Goal: Task Accomplishment & Management: Use online tool/utility

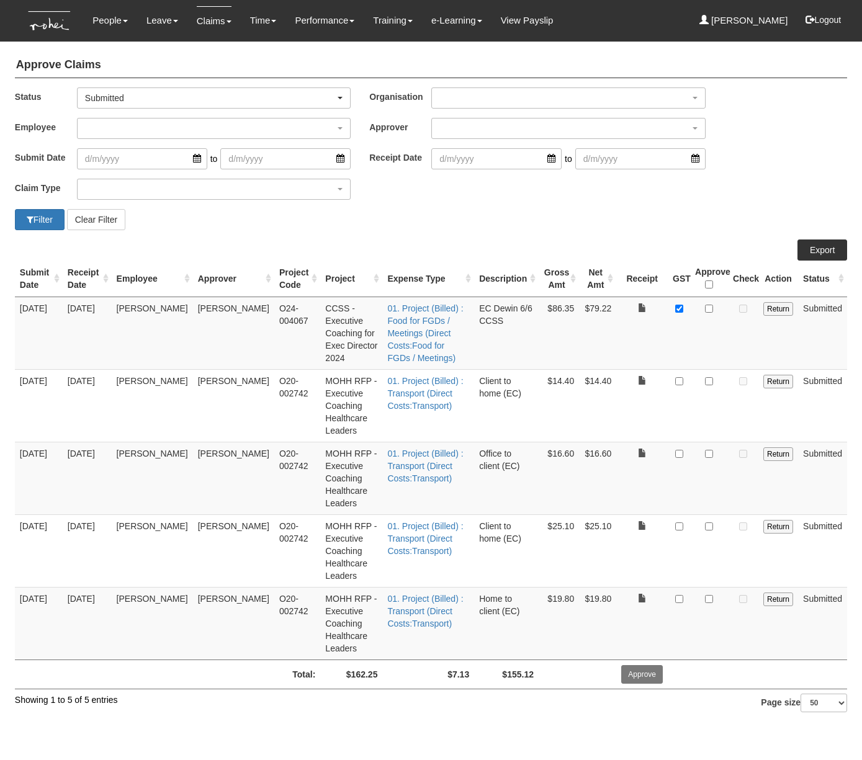
select select "50"
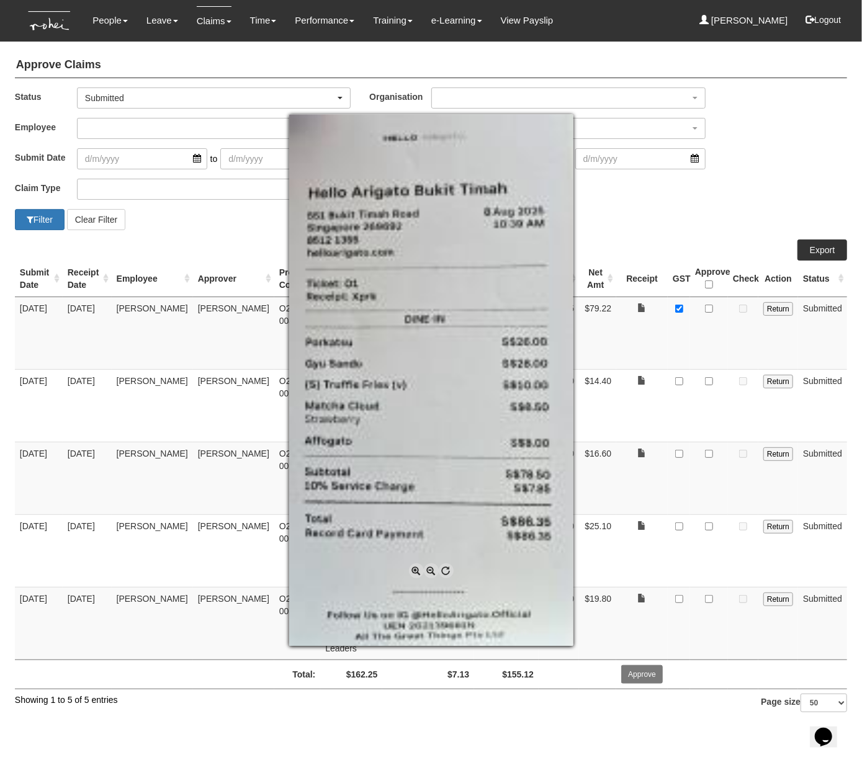
click at [617, 344] on div at bounding box center [431, 380] width 862 height 760
click at [638, 315] on div at bounding box center [431, 380] width 862 height 760
click at [641, 313] on div at bounding box center [431, 380] width 862 height 760
click at [417, 570] on span at bounding box center [416, 570] width 15 height 15
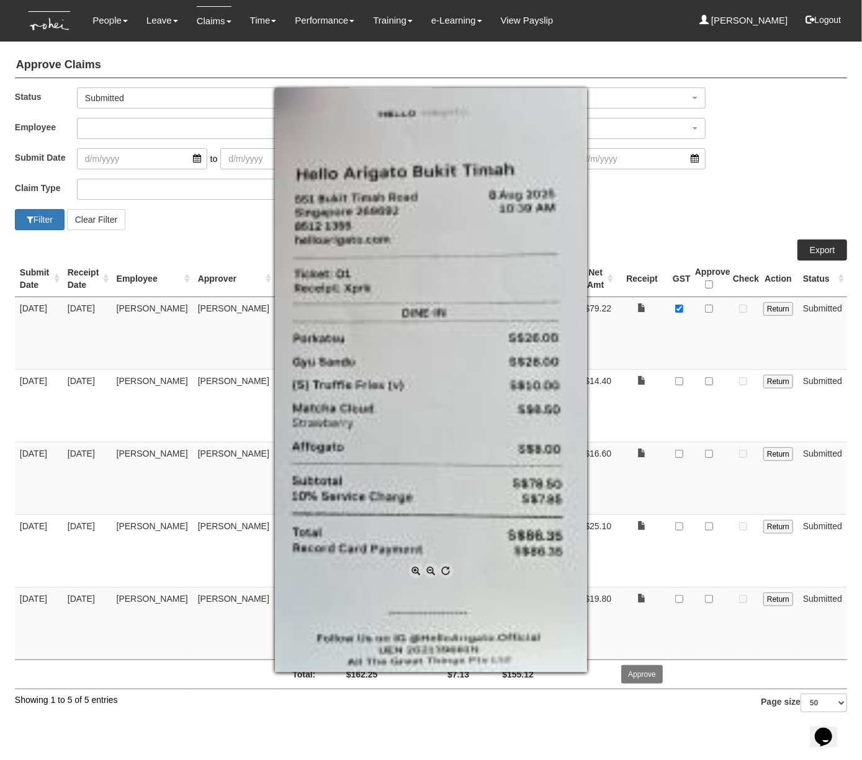
click at [417, 570] on span at bounding box center [416, 570] width 15 height 15
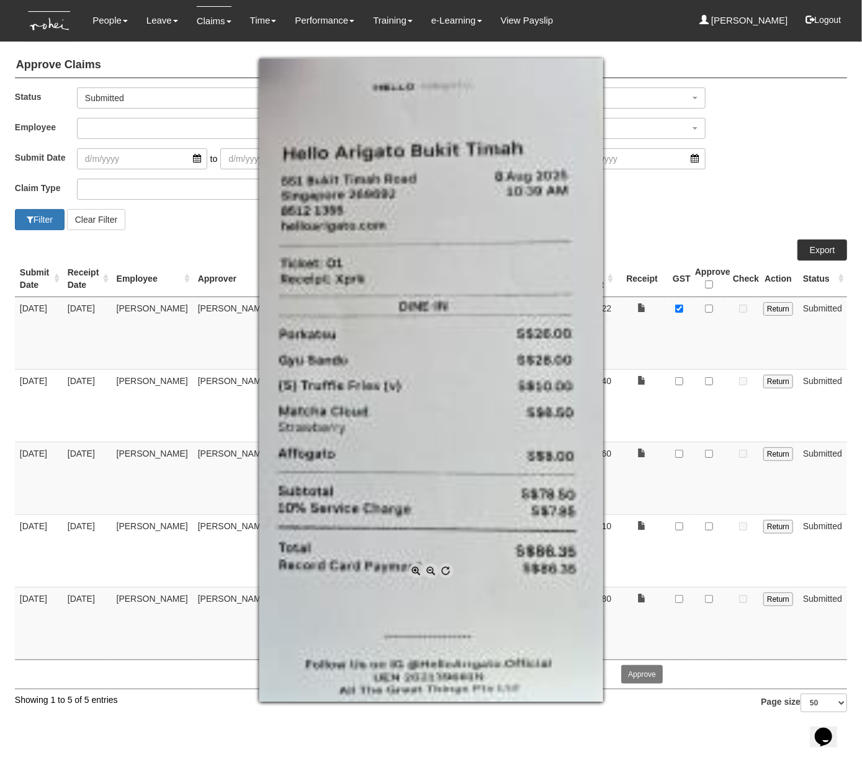
click at [433, 570] on span at bounding box center [431, 570] width 15 height 15
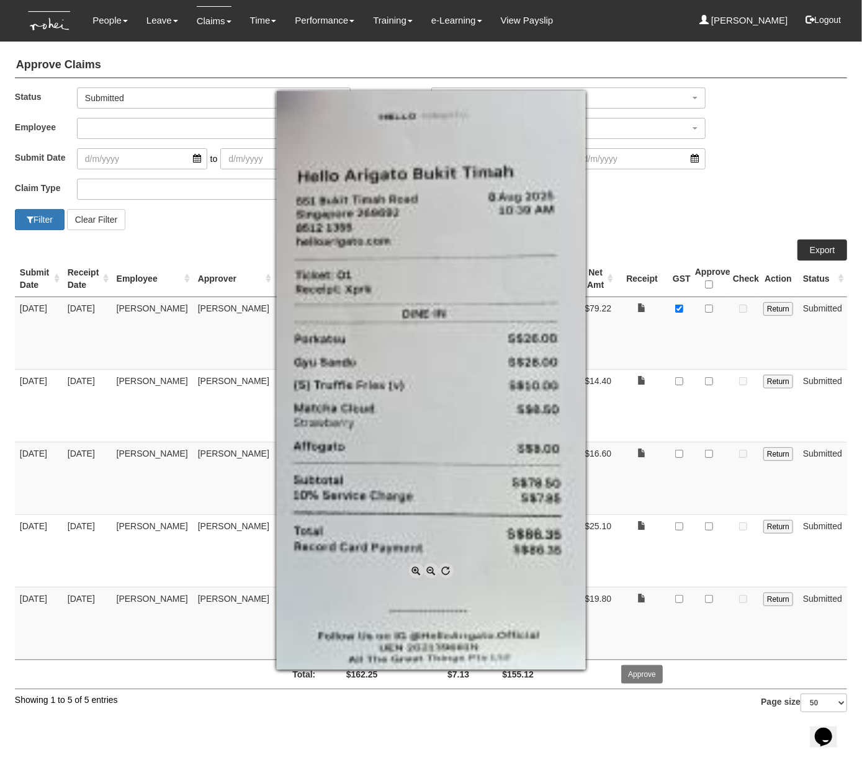
click at [433, 570] on span at bounding box center [431, 570] width 15 height 15
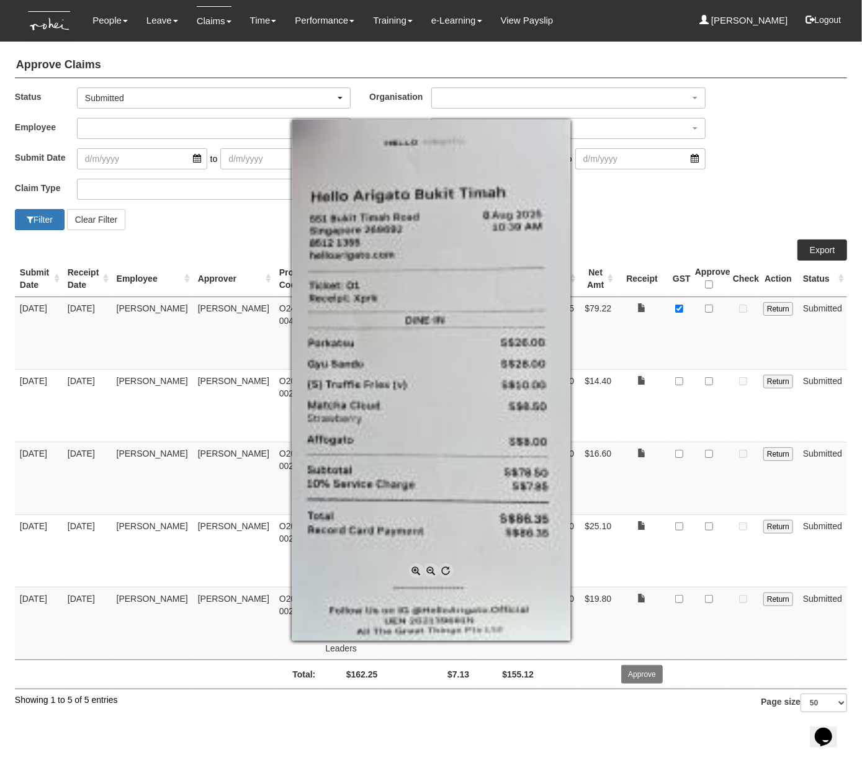
click at [433, 570] on span at bounding box center [431, 570] width 15 height 15
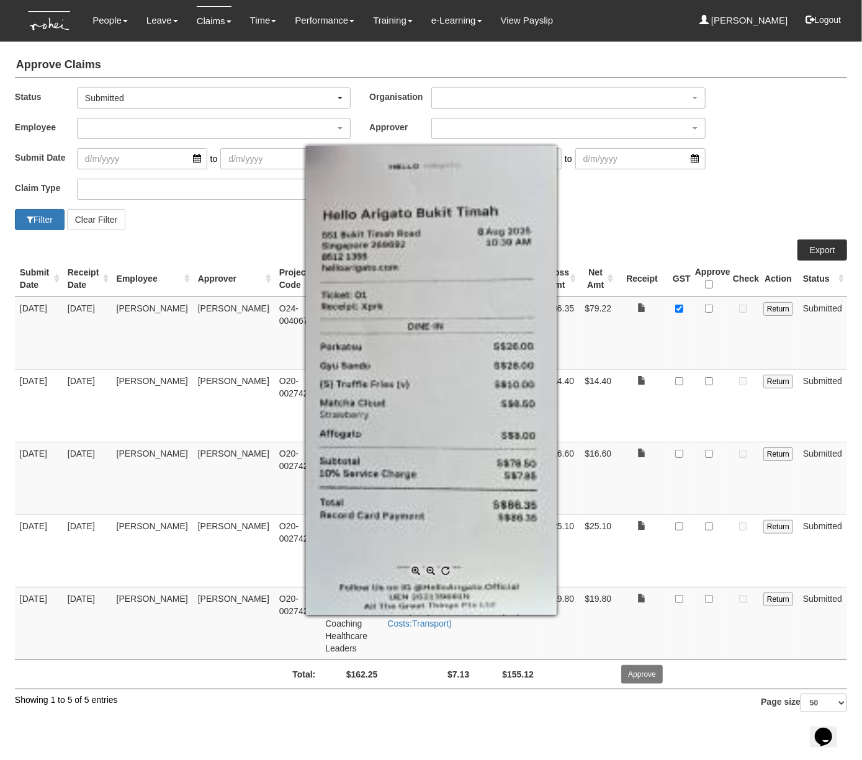
click at [433, 570] on span at bounding box center [431, 570] width 15 height 15
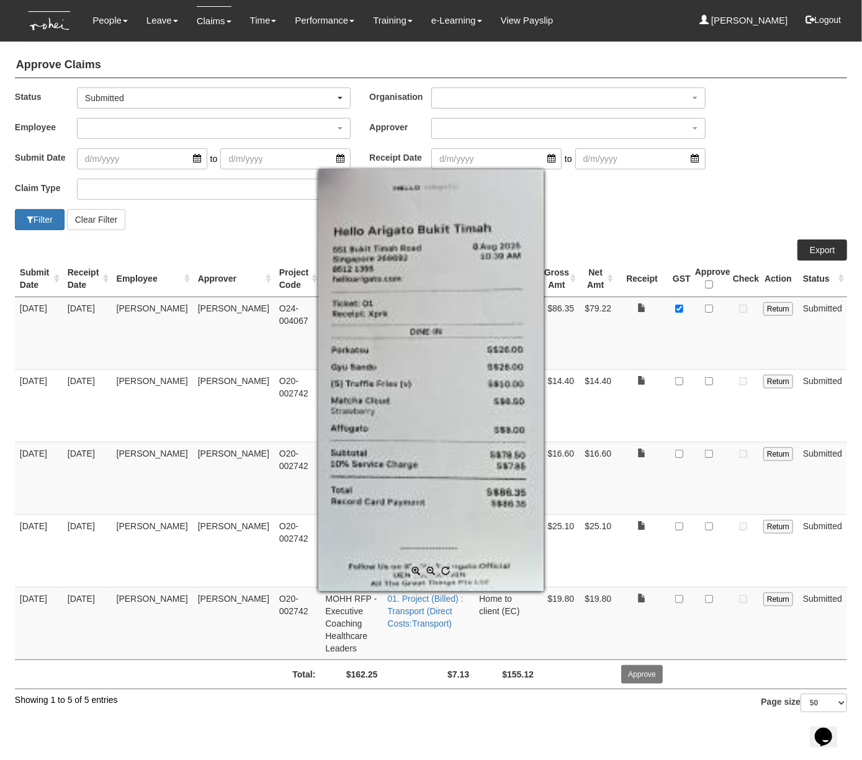
click at [433, 570] on span at bounding box center [431, 570] width 15 height 15
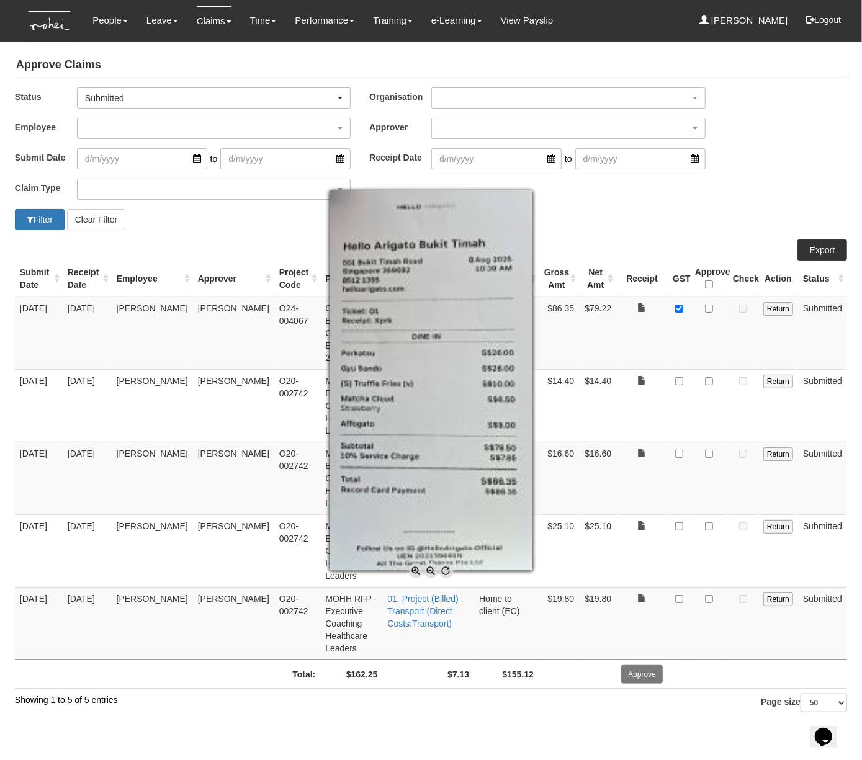
click at [433, 570] on span at bounding box center [431, 570] width 15 height 15
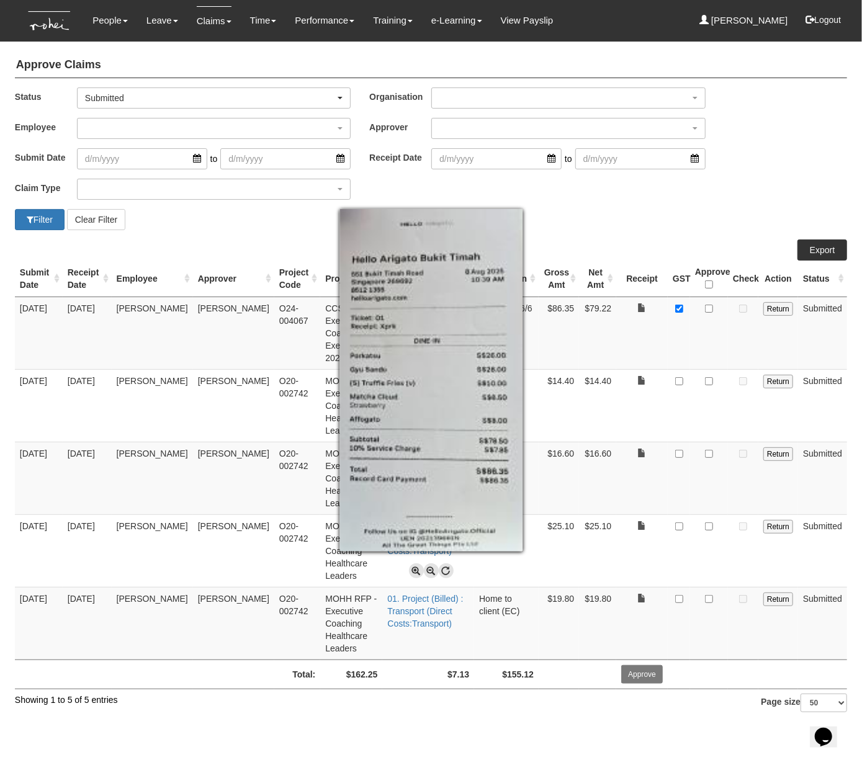
click at [712, 309] on div at bounding box center [431, 380] width 862 height 760
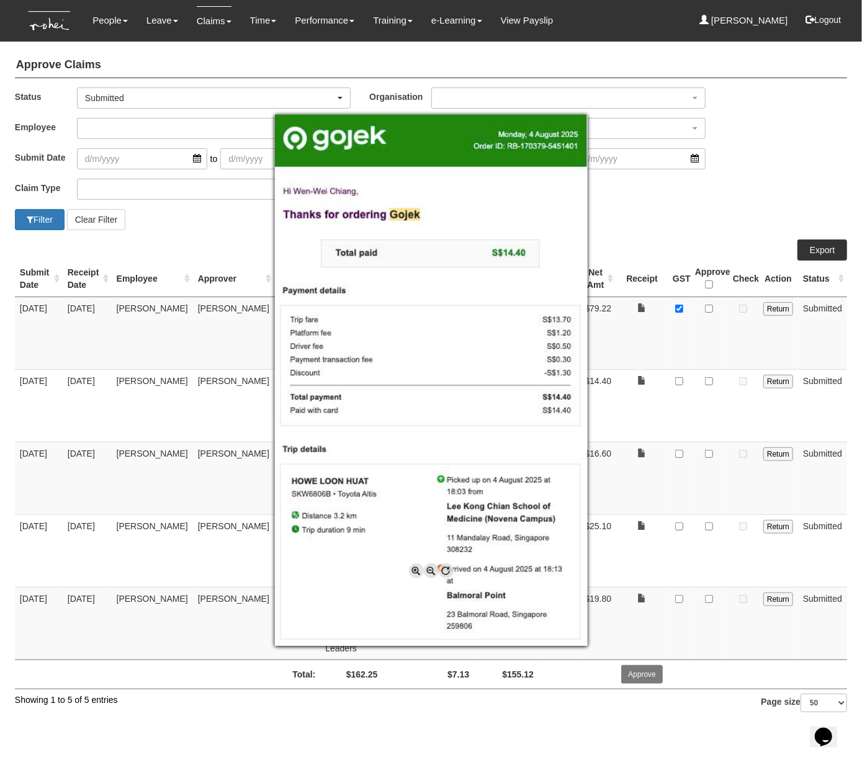
click at [712, 382] on div at bounding box center [431, 380] width 862 height 760
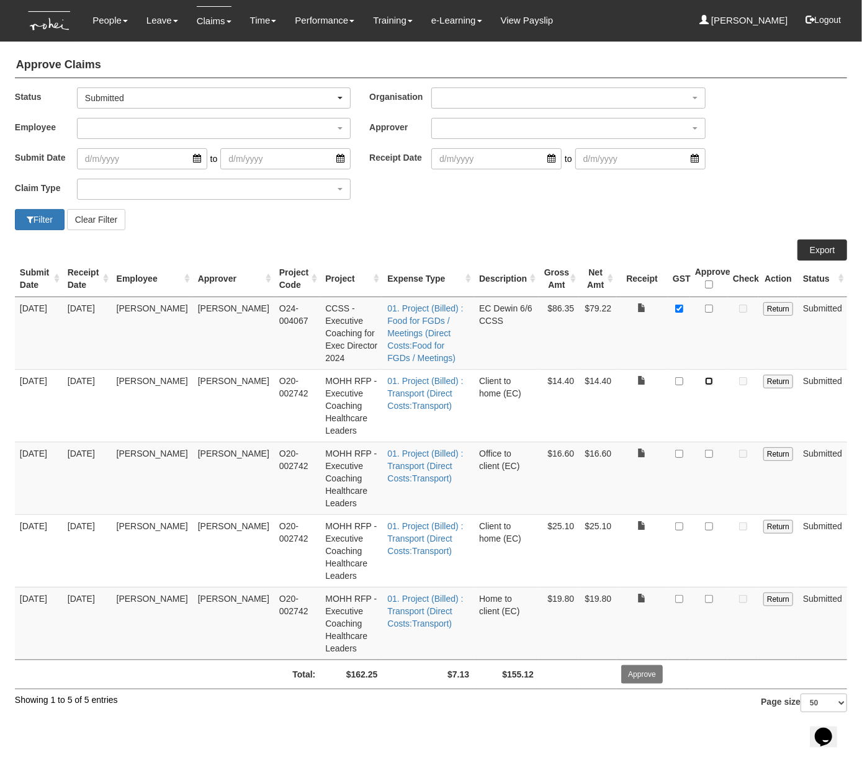
click at [710, 382] on input "checkbox" at bounding box center [709, 381] width 8 height 8
checkbox input "true"
click at [709, 313] on td at bounding box center [709, 333] width 38 height 73
click at [710, 312] on input "checkbox" at bounding box center [709, 309] width 8 height 8
checkbox input "true"
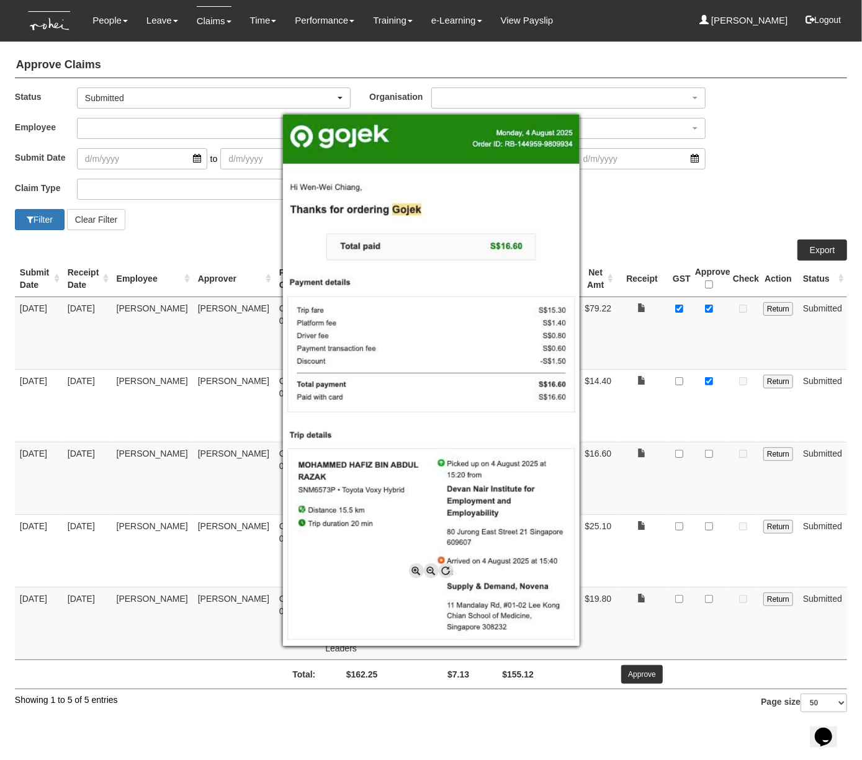
click at [654, 434] on div at bounding box center [431, 380] width 862 height 760
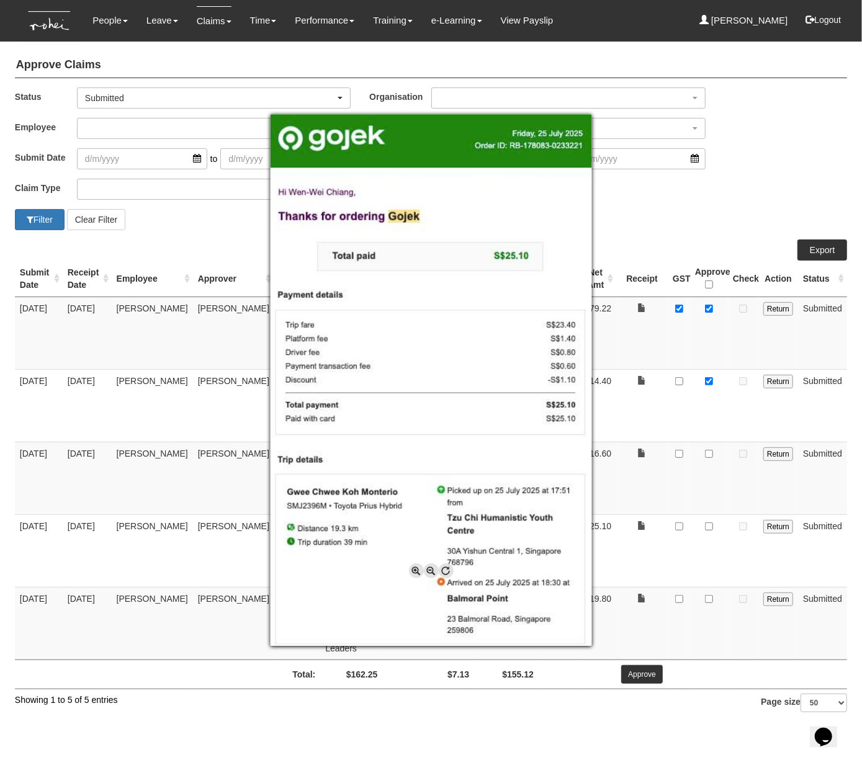
click at [651, 477] on div at bounding box center [431, 380] width 862 height 760
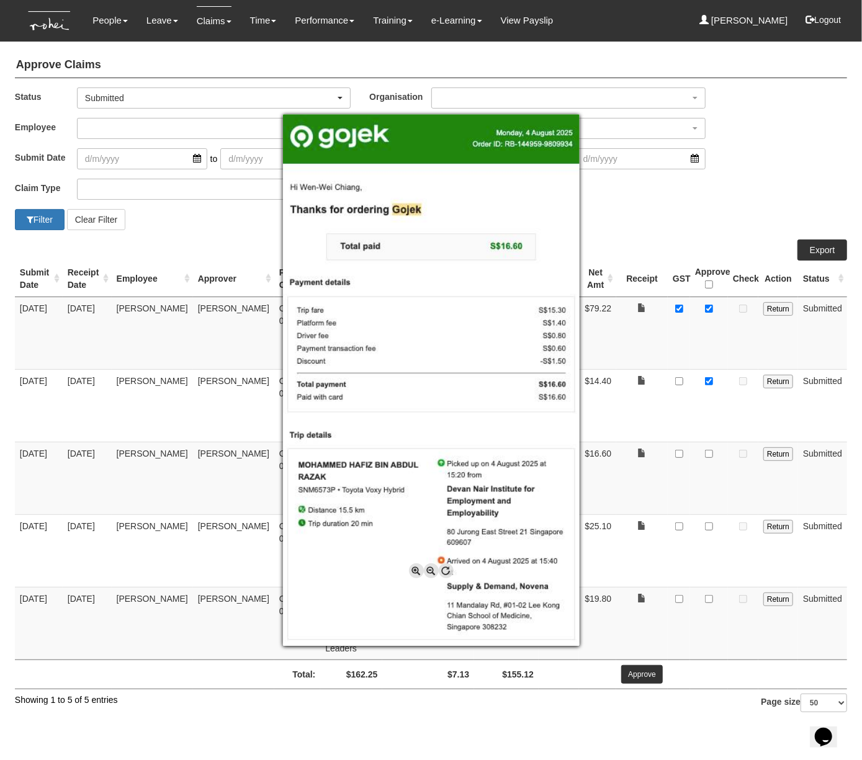
click at [655, 426] on div at bounding box center [431, 380] width 862 height 760
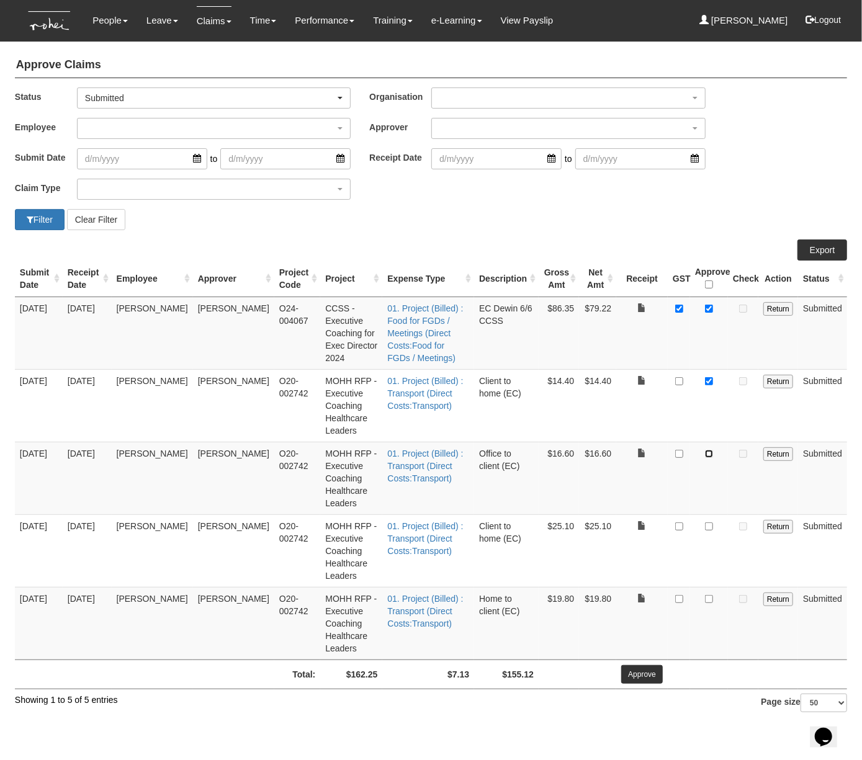
click at [710, 457] on input "checkbox" at bounding box center [709, 454] width 8 height 8
checkbox input "true"
click at [635, 494] on td at bounding box center [641, 478] width 51 height 73
click at [710, 527] on input "checkbox" at bounding box center [709, 526] width 8 height 8
checkbox input "true"
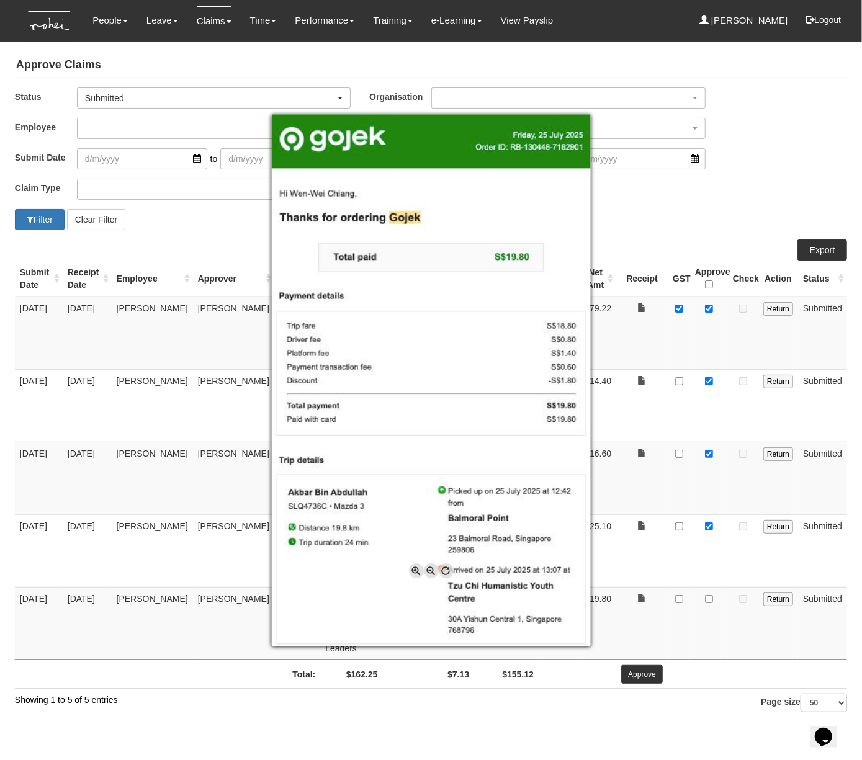
click at [679, 563] on div at bounding box center [431, 380] width 862 height 760
click at [687, 583] on div at bounding box center [431, 380] width 862 height 760
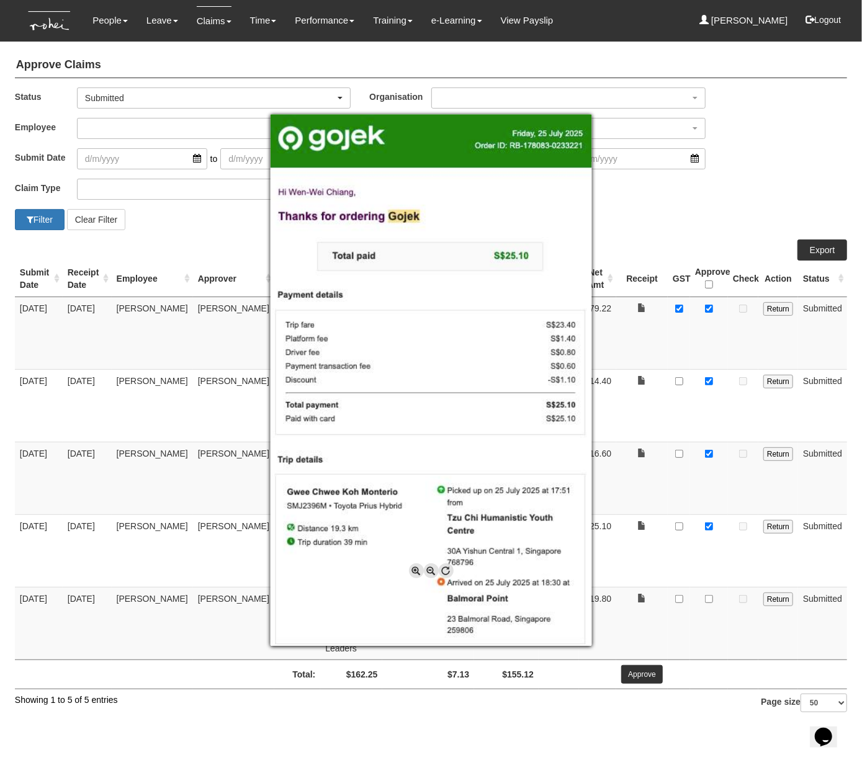
click at [713, 600] on div at bounding box center [431, 380] width 862 height 760
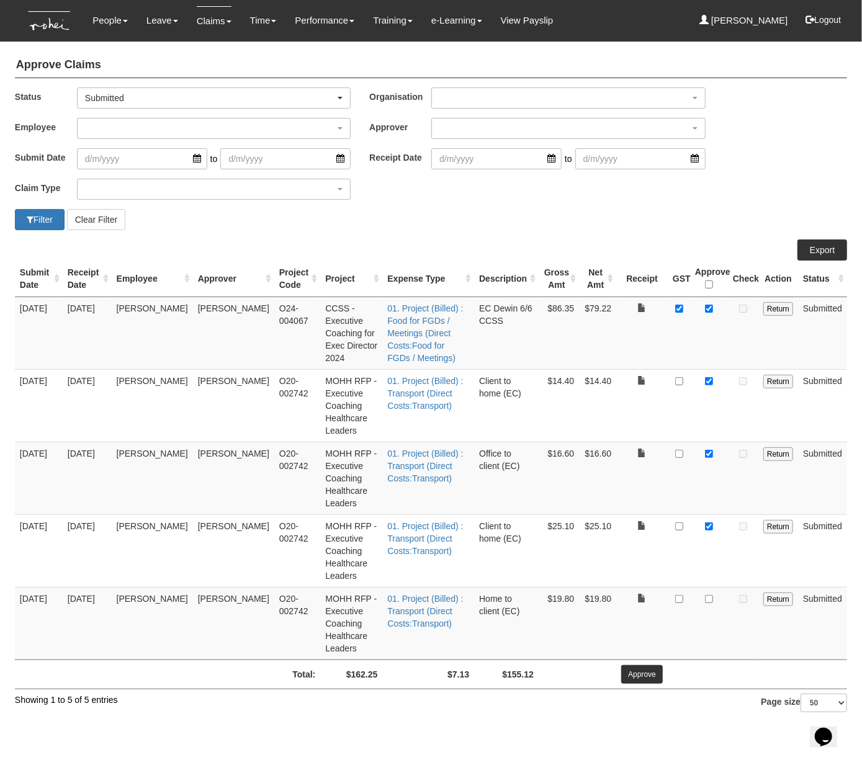
click at [713, 600] on td at bounding box center [709, 623] width 38 height 73
click at [712, 600] on input "checkbox" at bounding box center [709, 599] width 8 height 8
checkbox input "true"
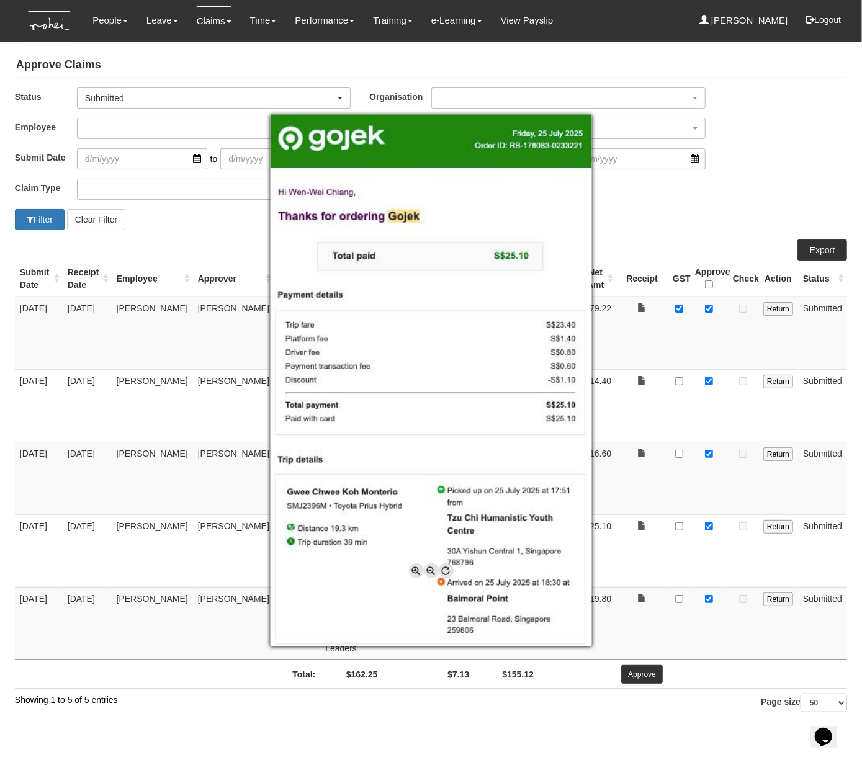
click at [700, 167] on div at bounding box center [431, 380] width 862 height 760
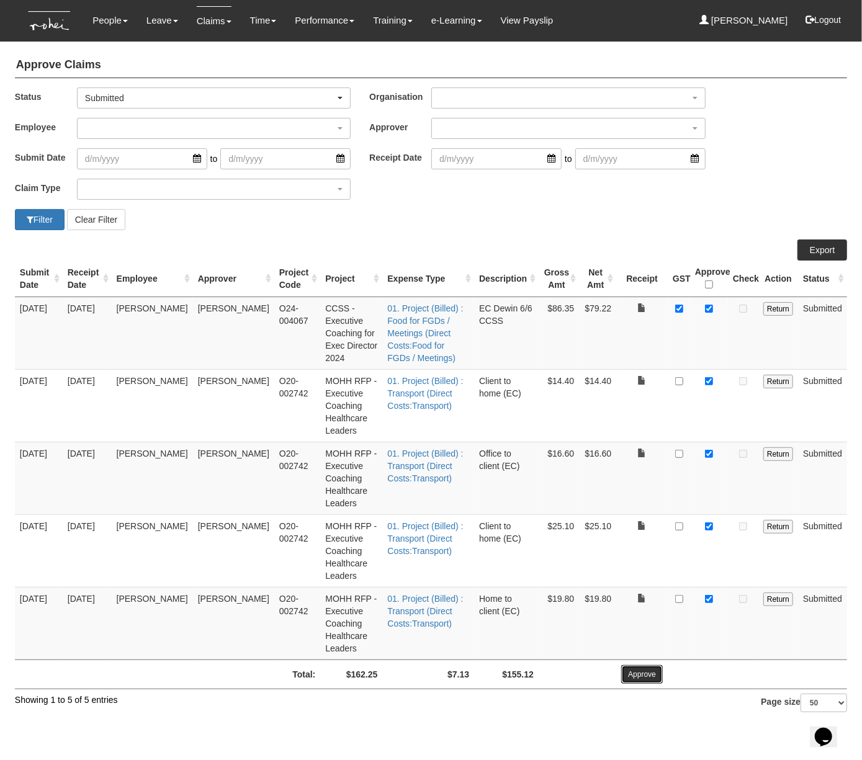
click at [642, 674] on input "Approve" at bounding box center [642, 674] width 42 height 19
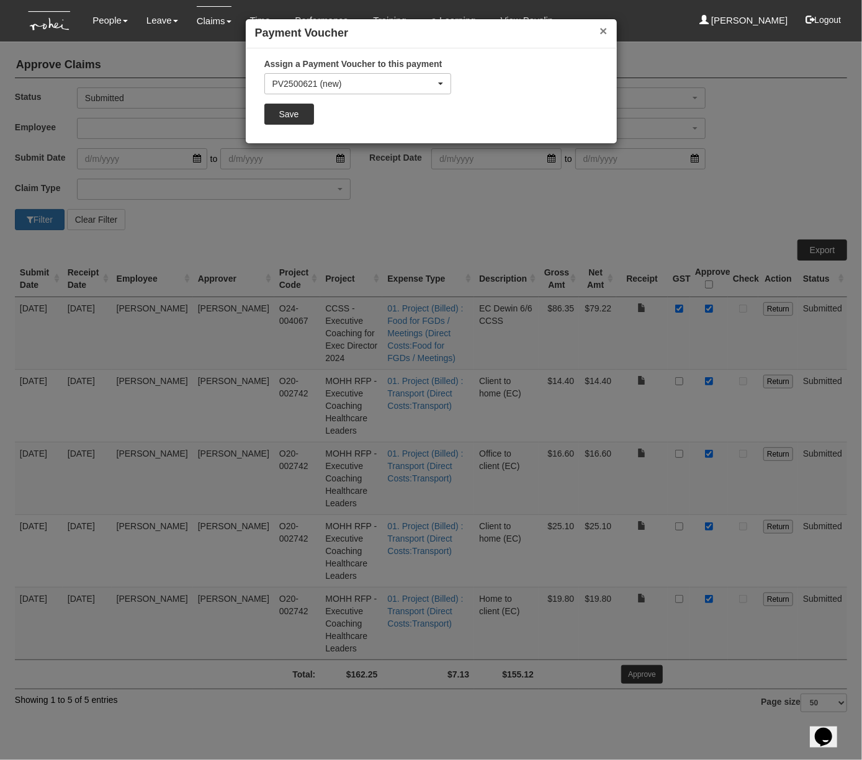
click at [599, 35] on button "×" at bounding box center [602, 30] width 7 height 13
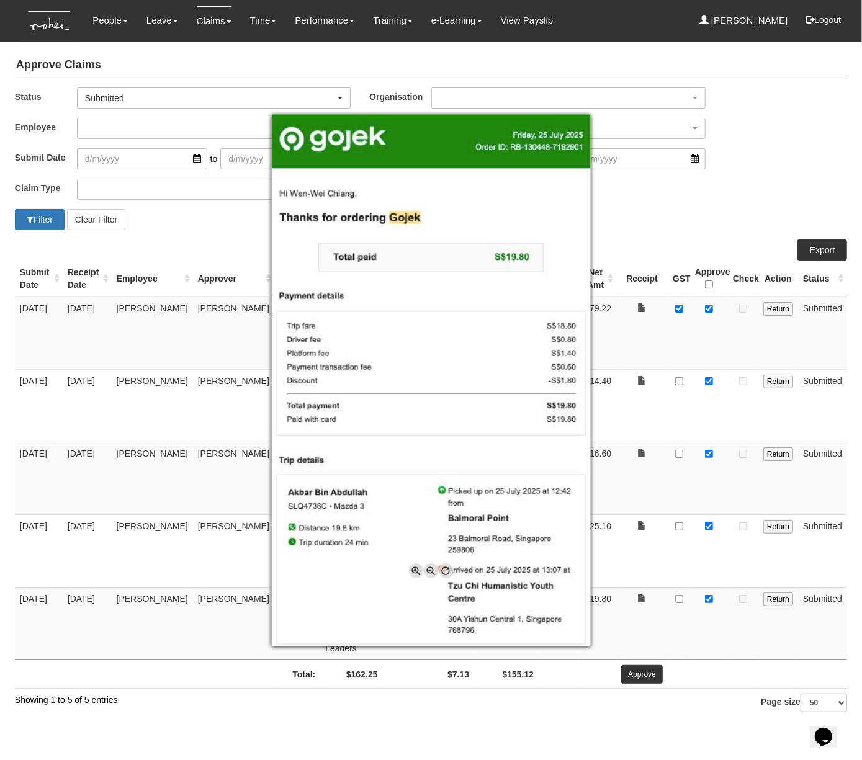
drag, startPoint x: 656, startPoint y: 557, endPoint x: 638, endPoint y: 535, distance: 29.1
click at [656, 557] on div at bounding box center [431, 380] width 862 height 760
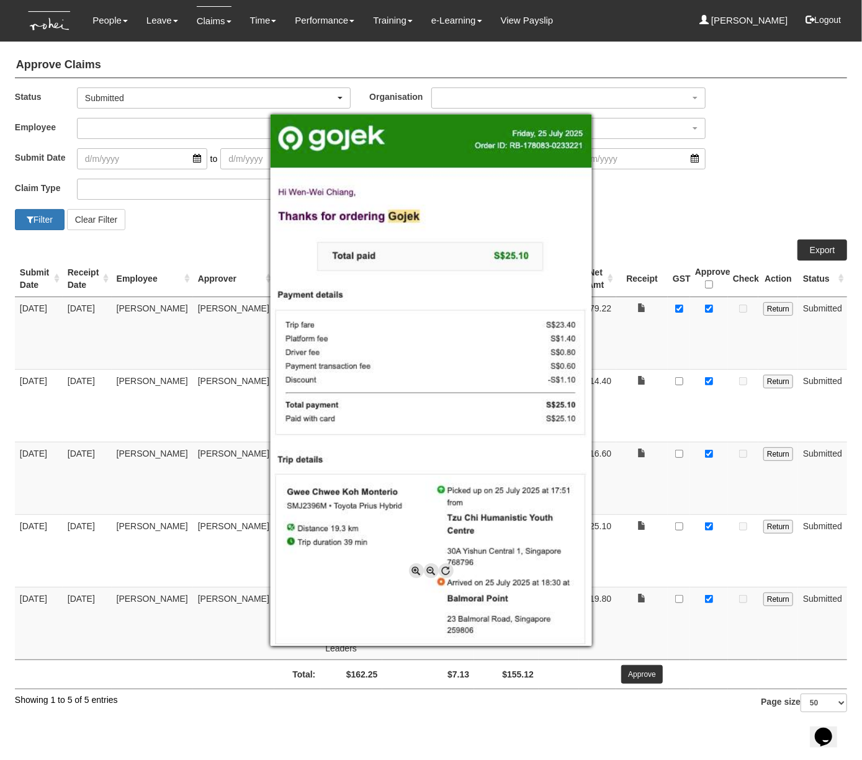
click at [650, 473] on div at bounding box center [431, 380] width 862 height 760
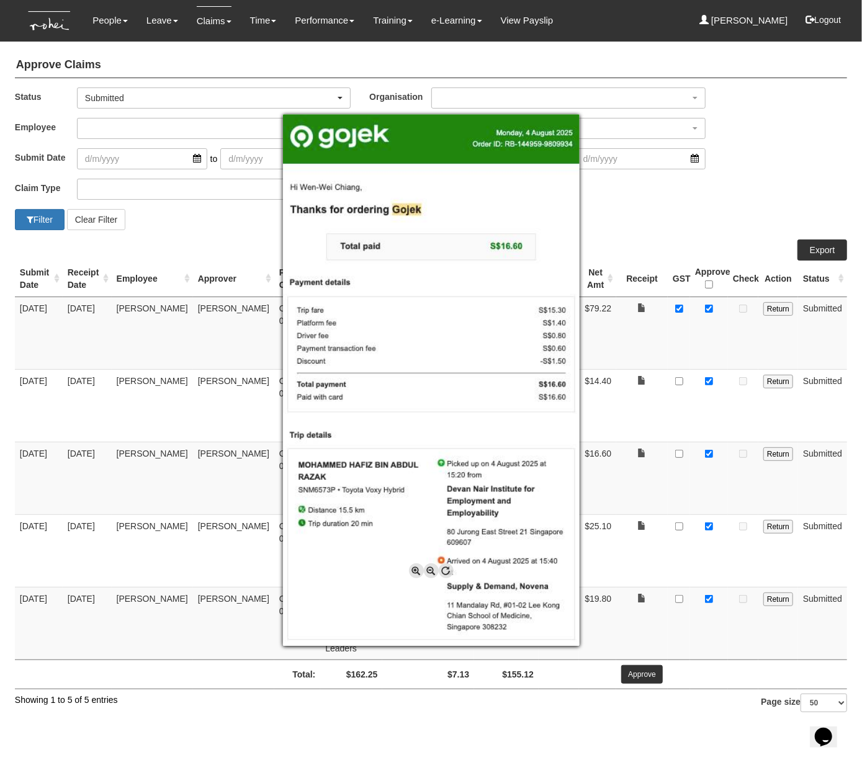
click at [649, 383] on div at bounding box center [431, 380] width 862 height 760
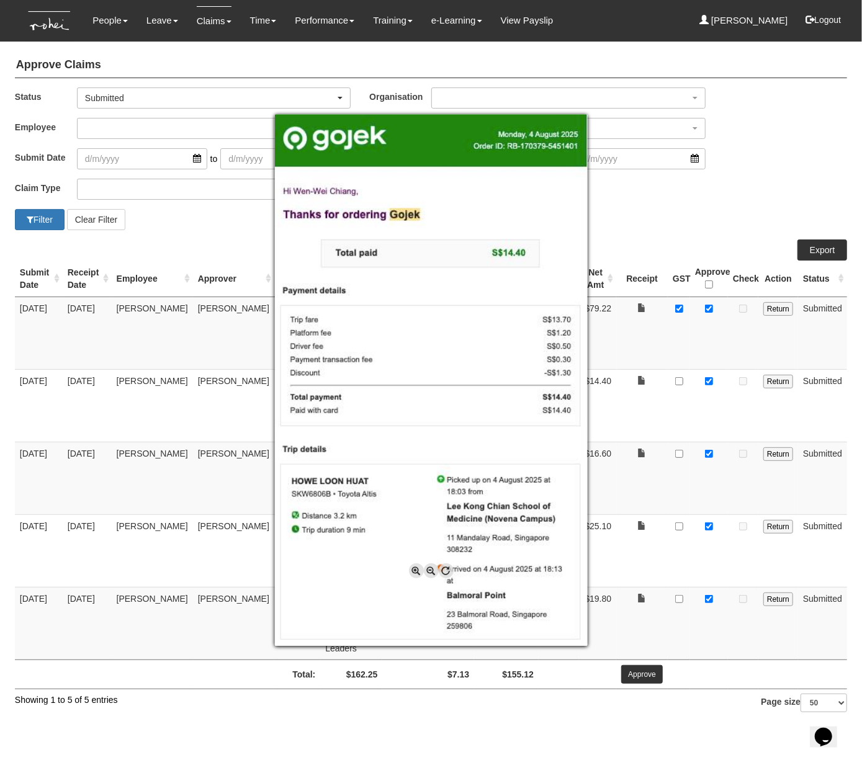
click at [653, 334] on div at bounding box center [431, 380] width 862 height 760
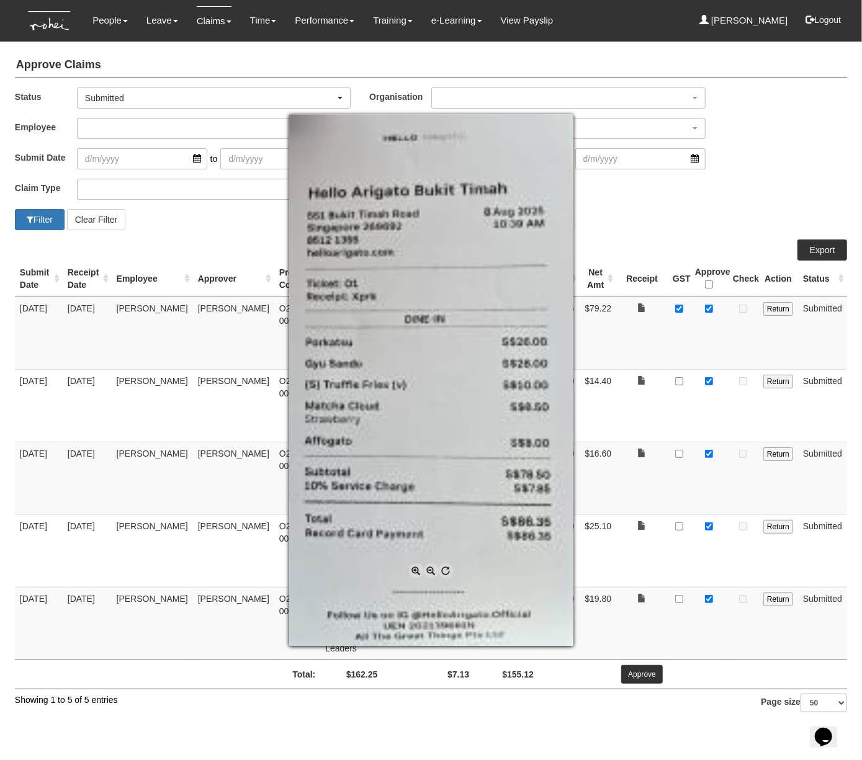
click at [643, 627] on div at bounding box center [431, 380] width 862 height 760
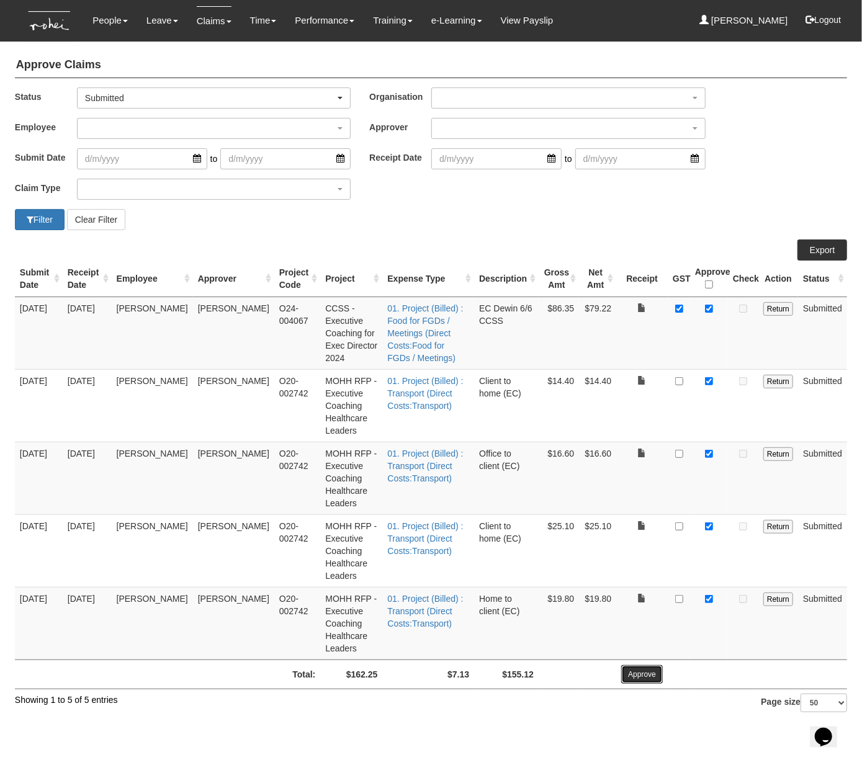
click at [645, 676] on input "Approve" at bounding box center [642, 674] width 42 height 19
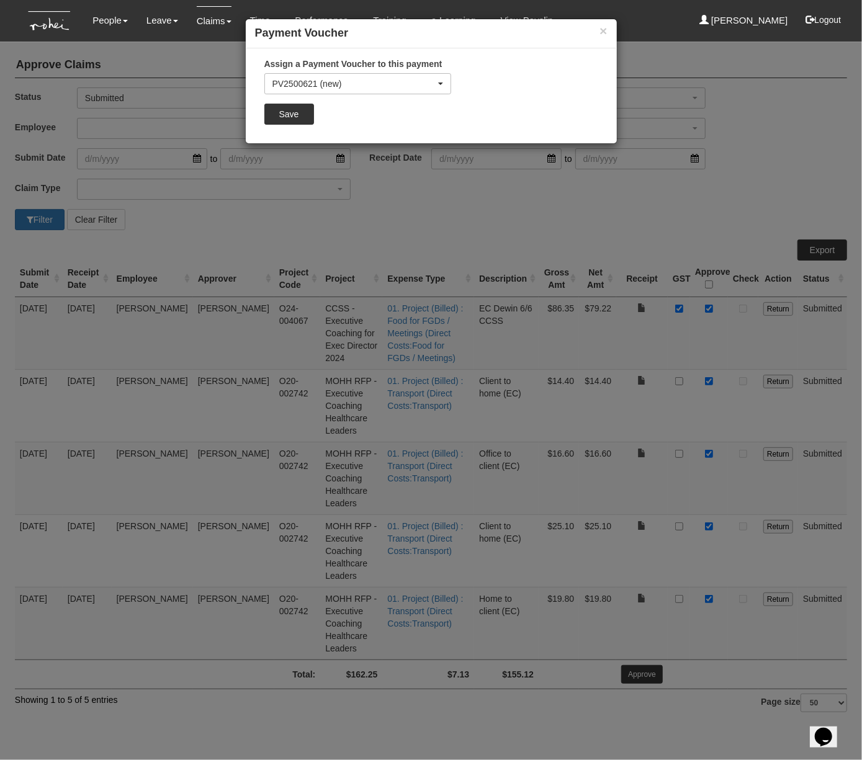
click at [306, 134] on div "Assign a Payment Voucher to this payment PV2500621 (new) PV2500620 PV2500619 PV…" at bounding box center [357, 96] width 205 height 76
click at [303, 125] on input "Save" at bounding box center [289, 114] width 50 height 21
